Goal: Browse casually: Explore the website without a specific task or goal

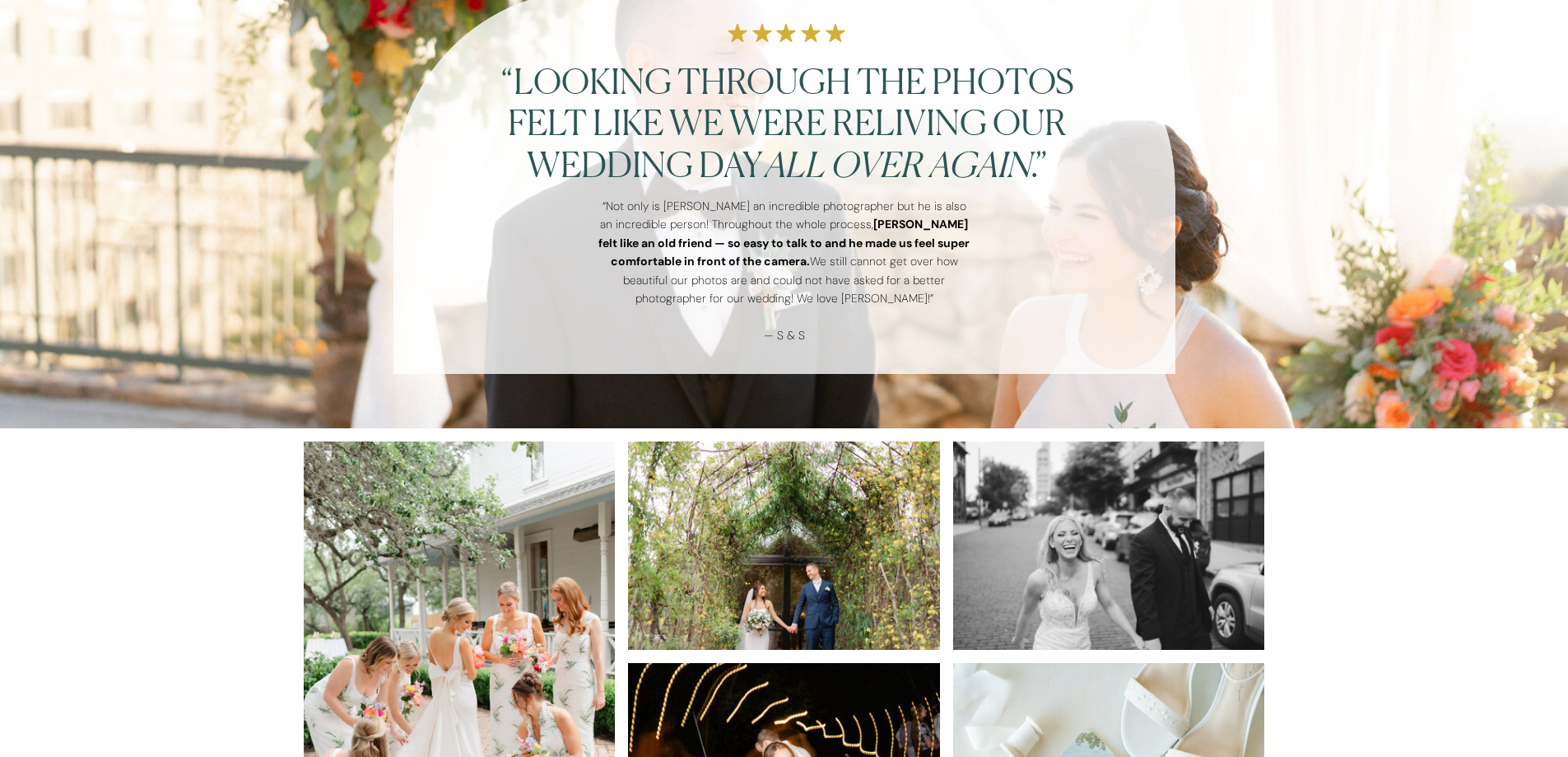
scroll to position [1583, 0]
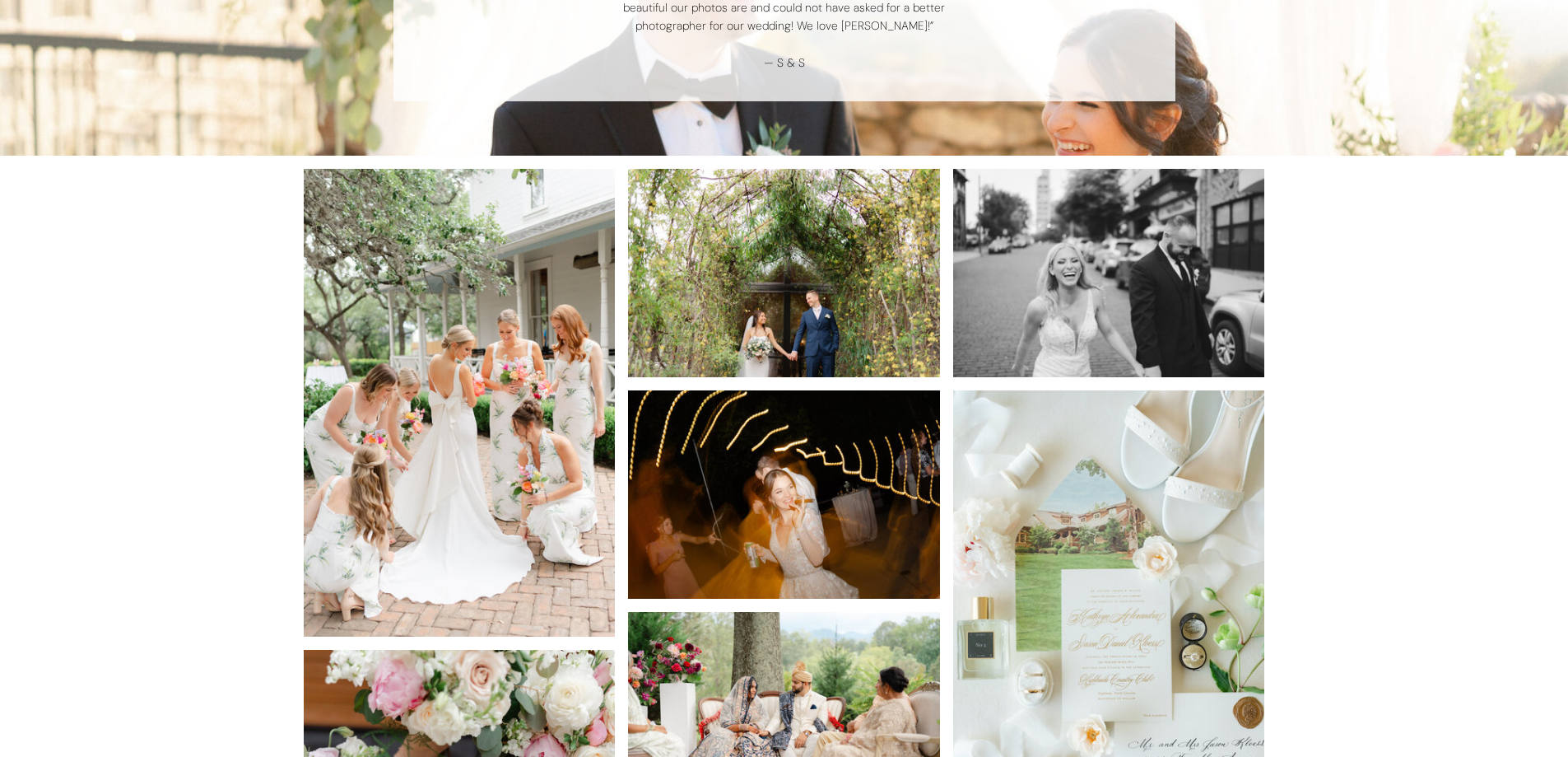
click at [524, 394] on img at bounding box center [460, 402] width 312 height 467
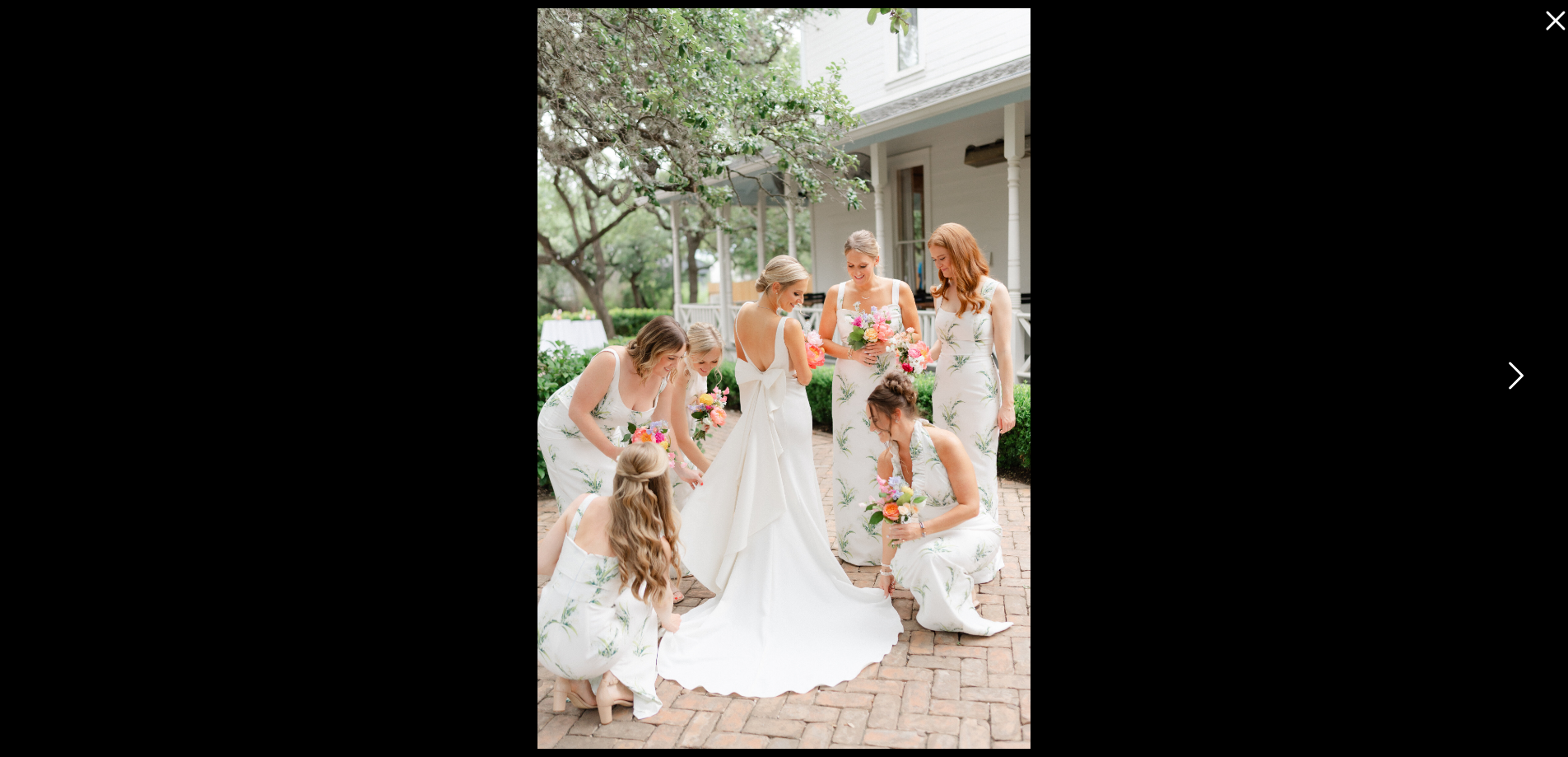
click at [1501, 371] on icon at bounding box center [1515, 379] width 42 height 50
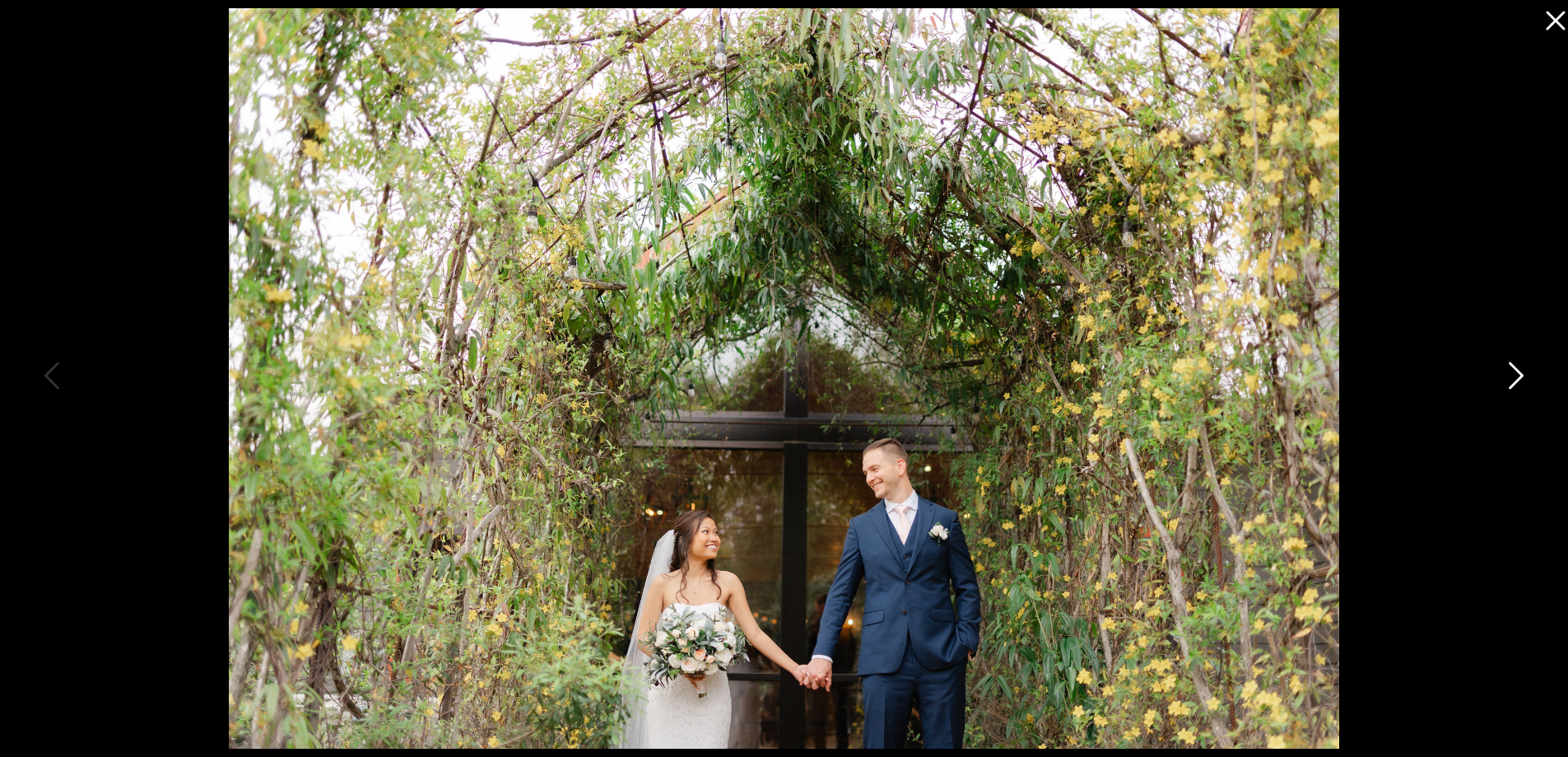
click at [1498, 386] on icon at bounding box center [1515, 379] width 42 height 50
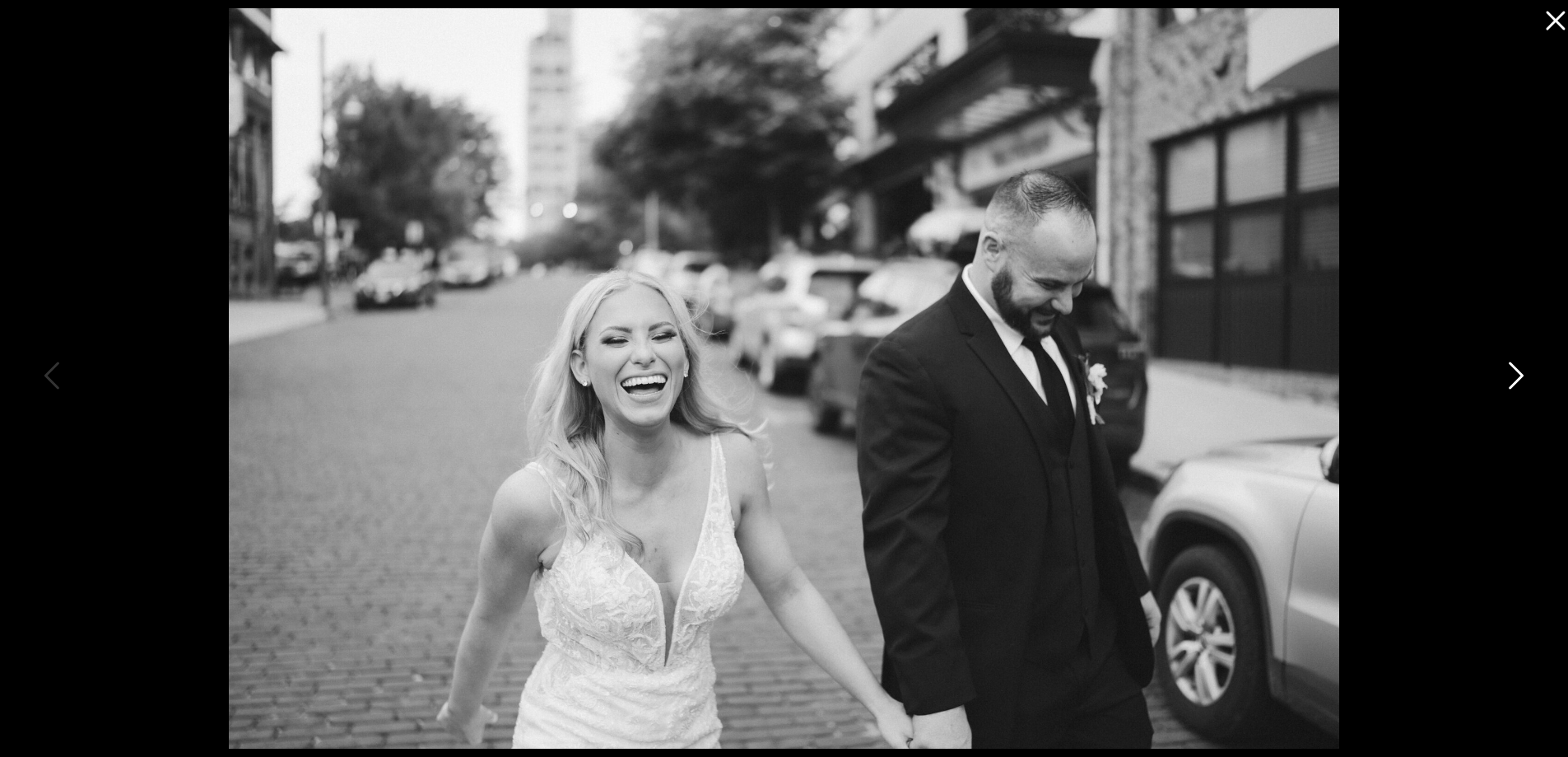
click at [1504, 376] on icon at bounding box center [1515, 379] width 42 height 50
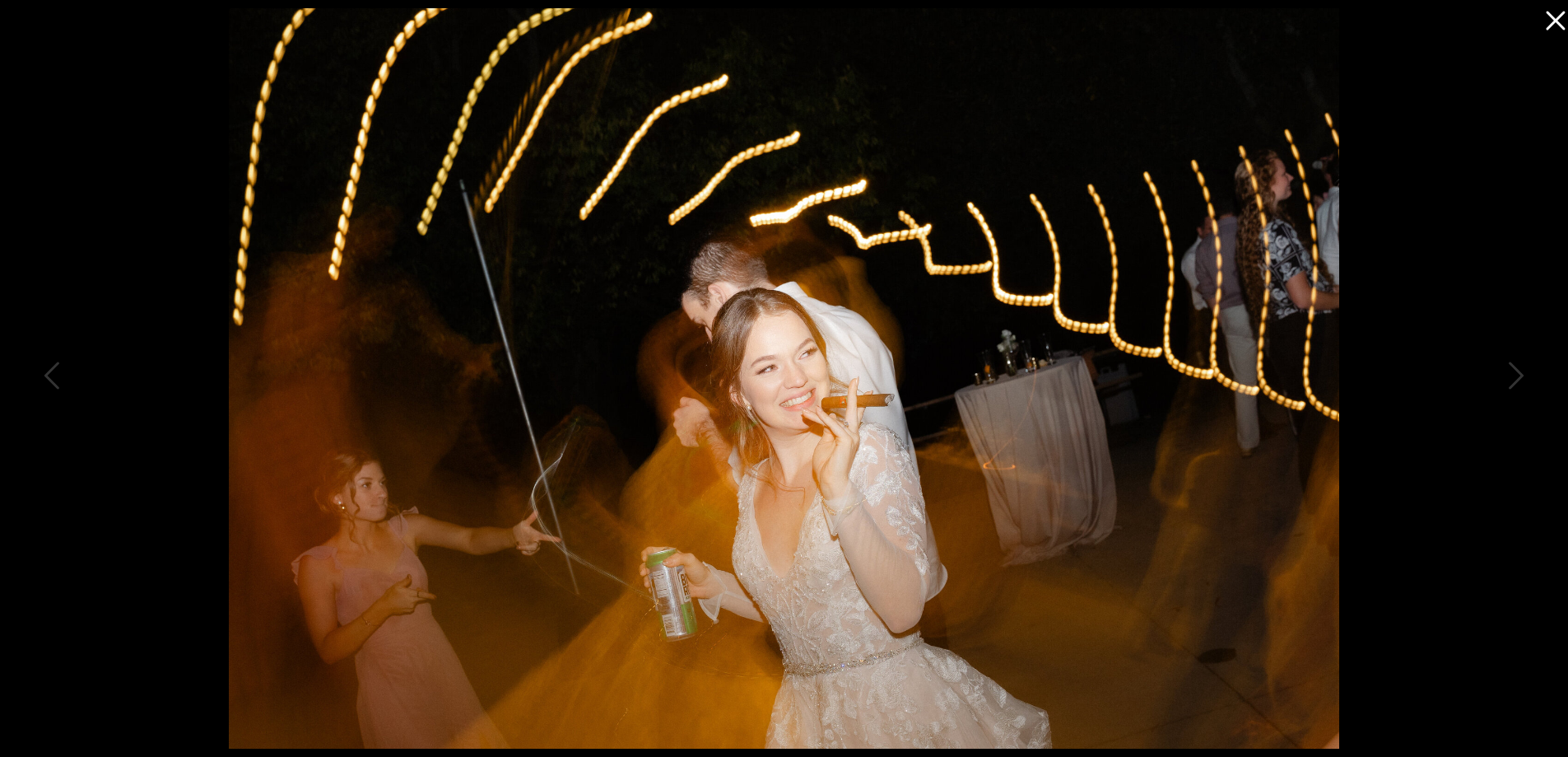
drag, startPoint x: 1518, startPoint y: 362, endPoint x: 1534, endPoint y: 139, distance: 223.6
click at [1534, 139] on div at bounding box center [784, 378] width 1568 height 757
click at [1499, 372] on icon at bounding box center [1515, 379] width 42 height 50
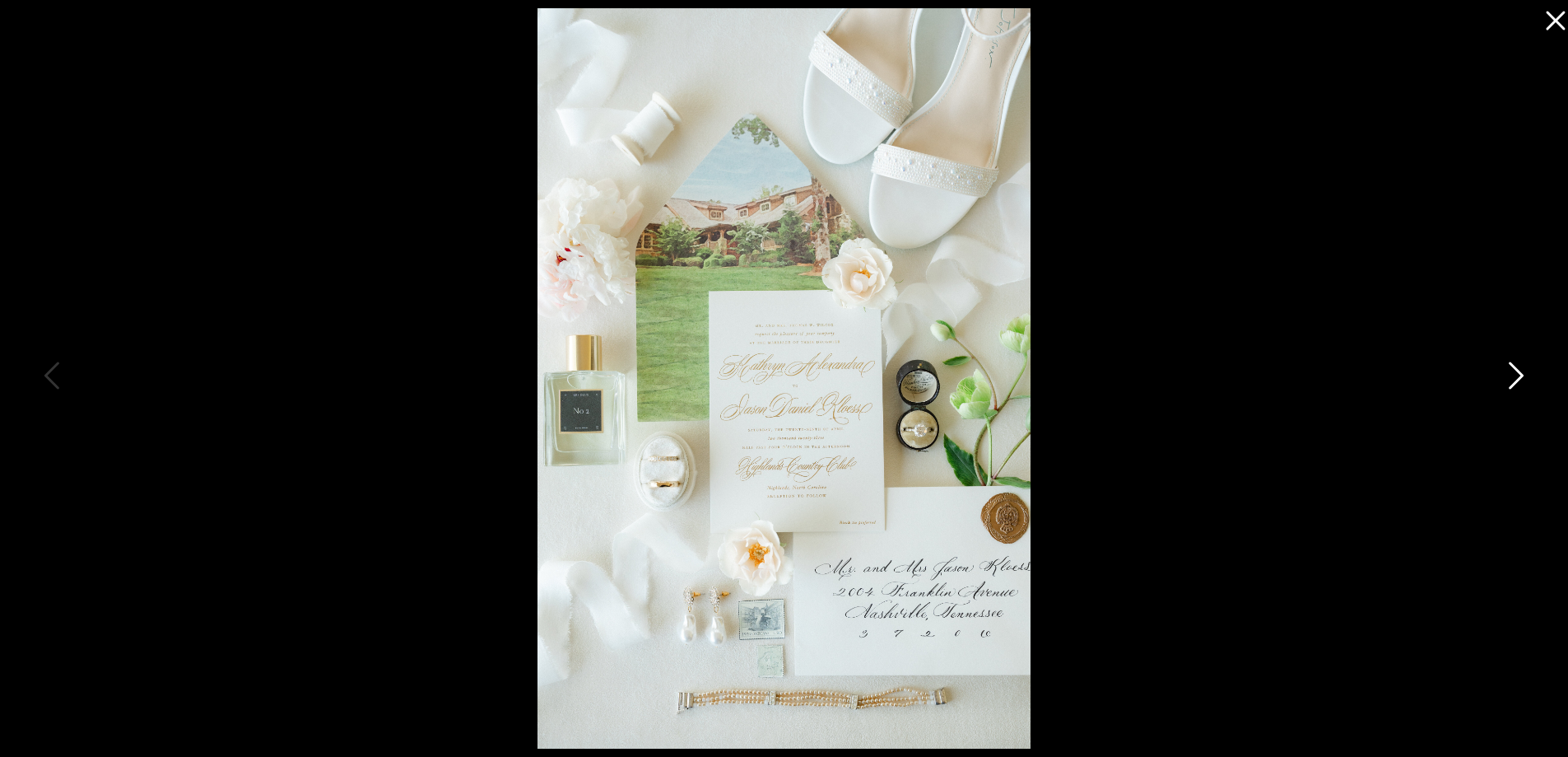
click at [1514, 368] on icon at bounding box center [1517, 375] width 14 height 27
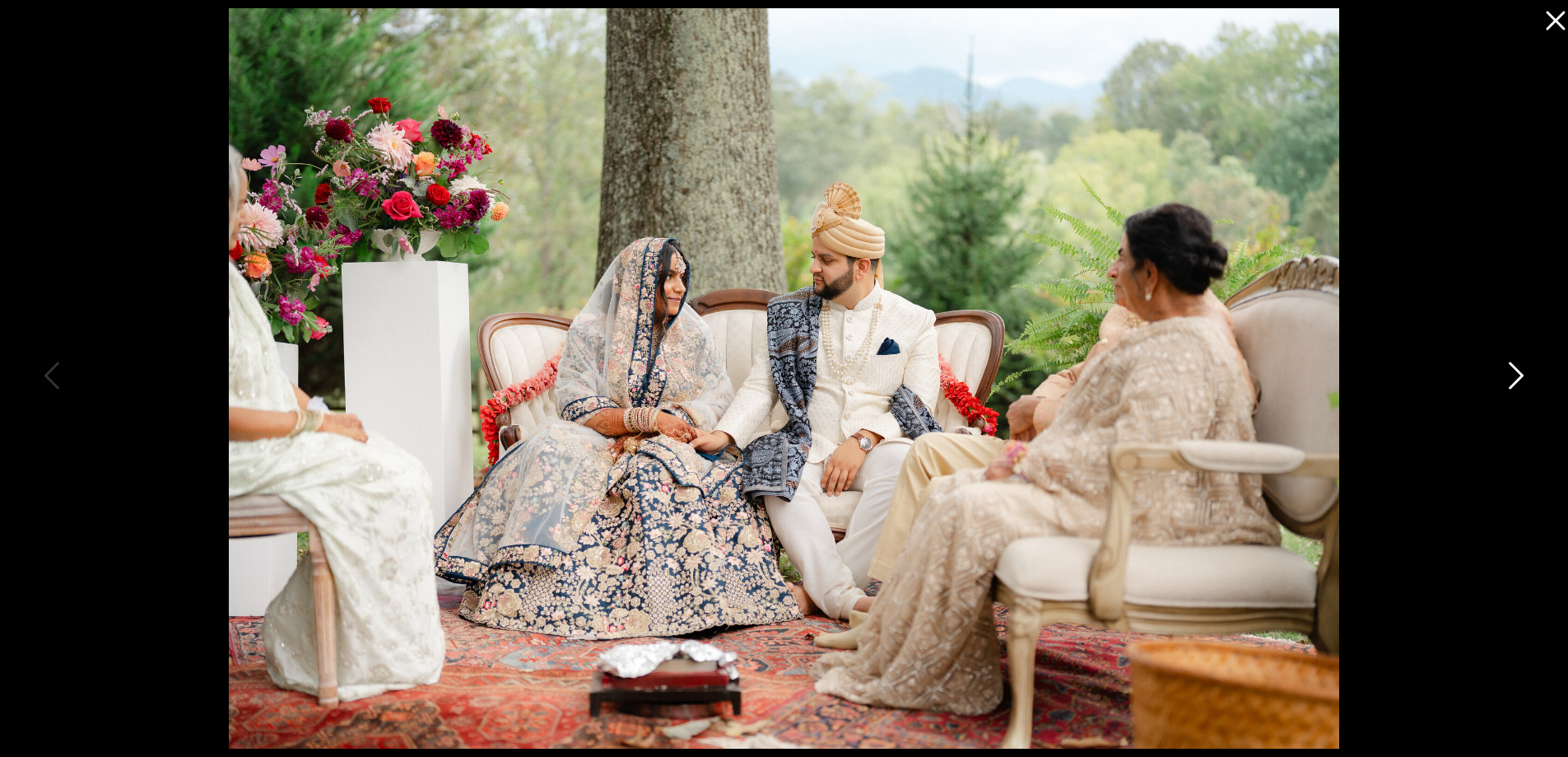
click at [1524, 380] on icon at bounding box center [1515, 379] width 42 height 50
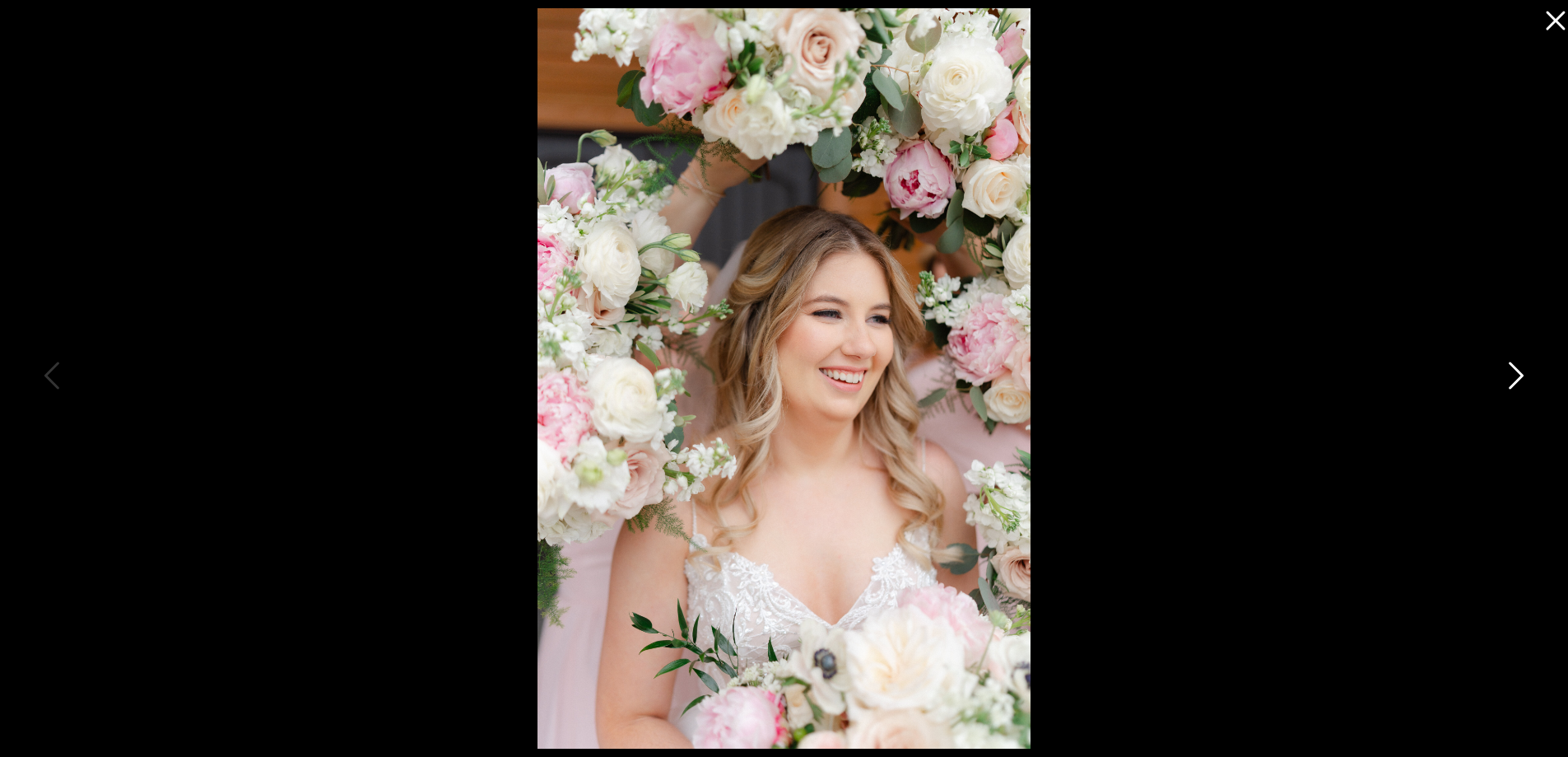
click at [1510, 378] on icon at bounding box center [1515, 379] width 42 height 50
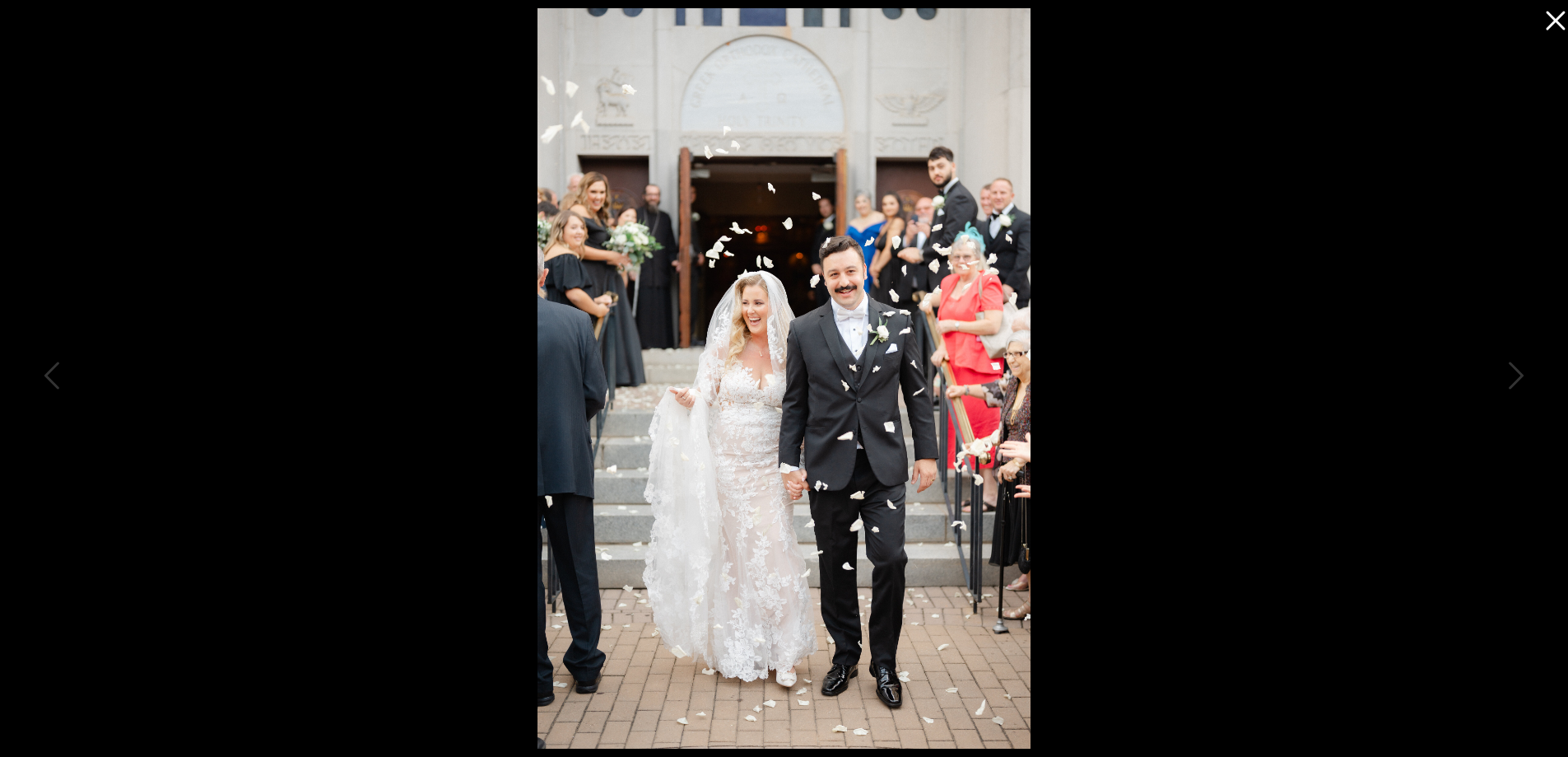
click at [1490, 401] on div at bounding box center [784, 378] width 1568 height 757
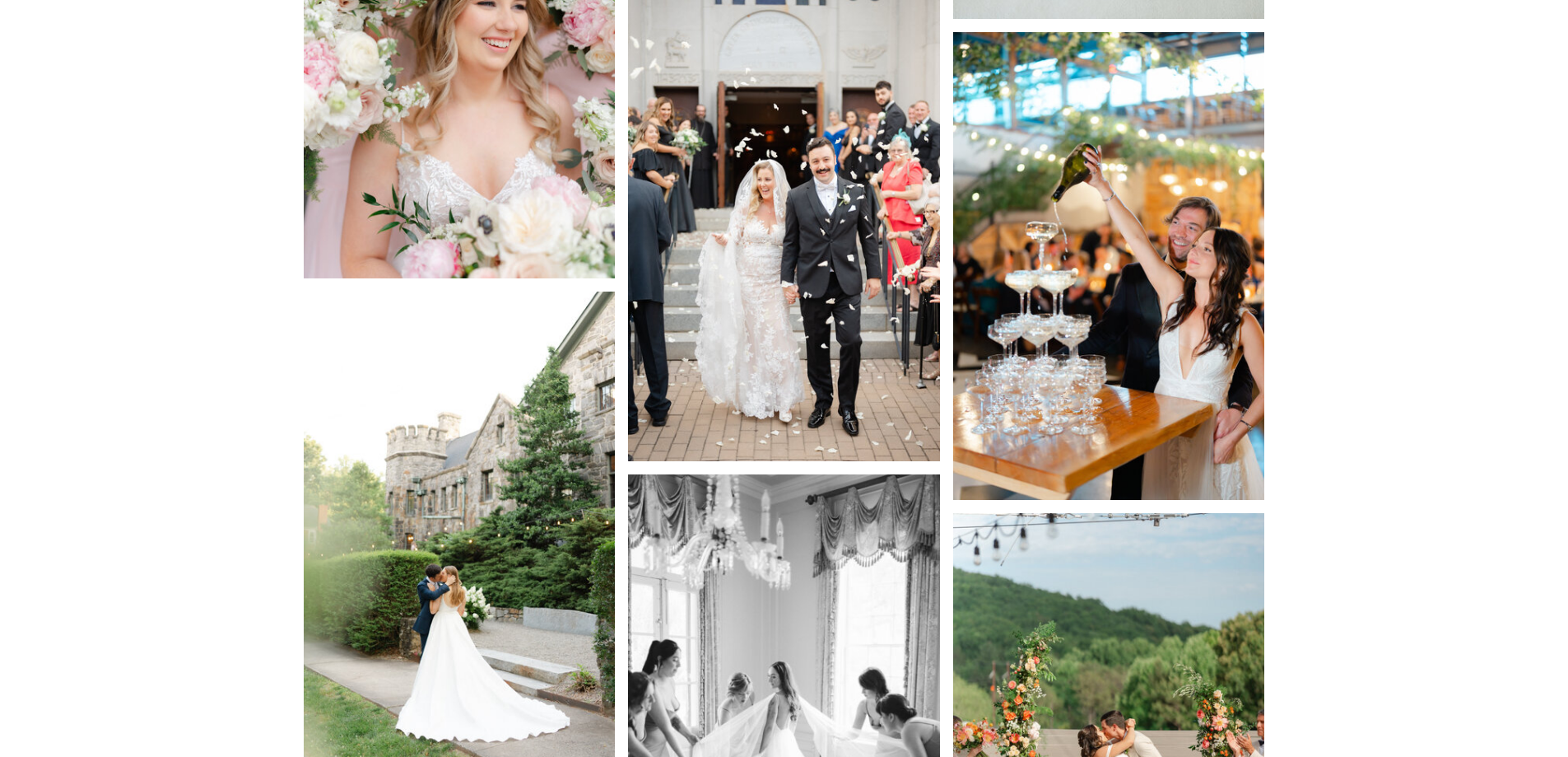
scroll to position [2735, 0]
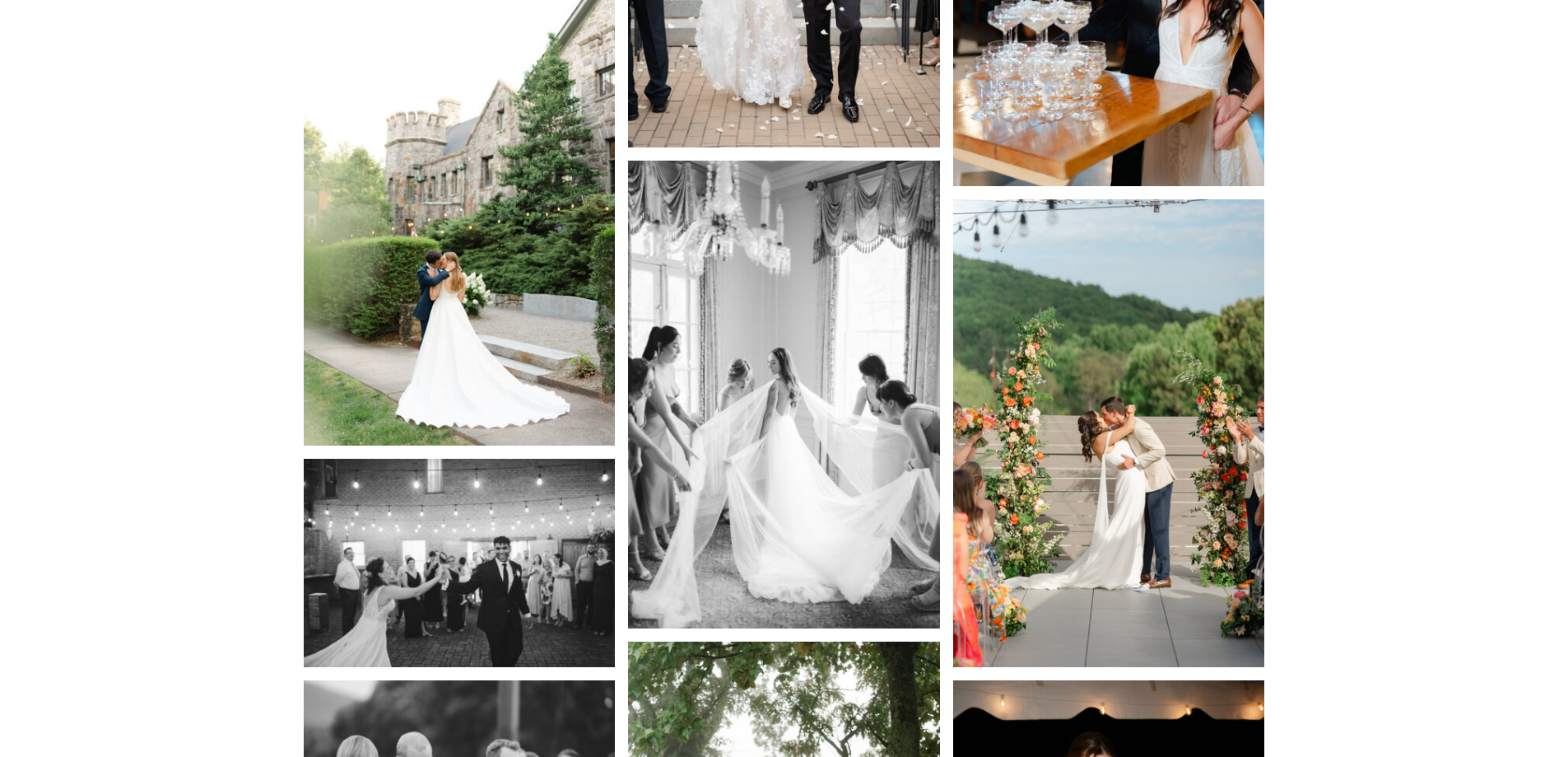
drag, startPoint x: 1185, startPoint y: 584, endPoint x: 1183, endPoint y: 560, distance: 24.1
click at [1185, 584] on img at bounding box center [1110, 433] width 312 height 467
